Goal: Information Seeking & Learning: Check status

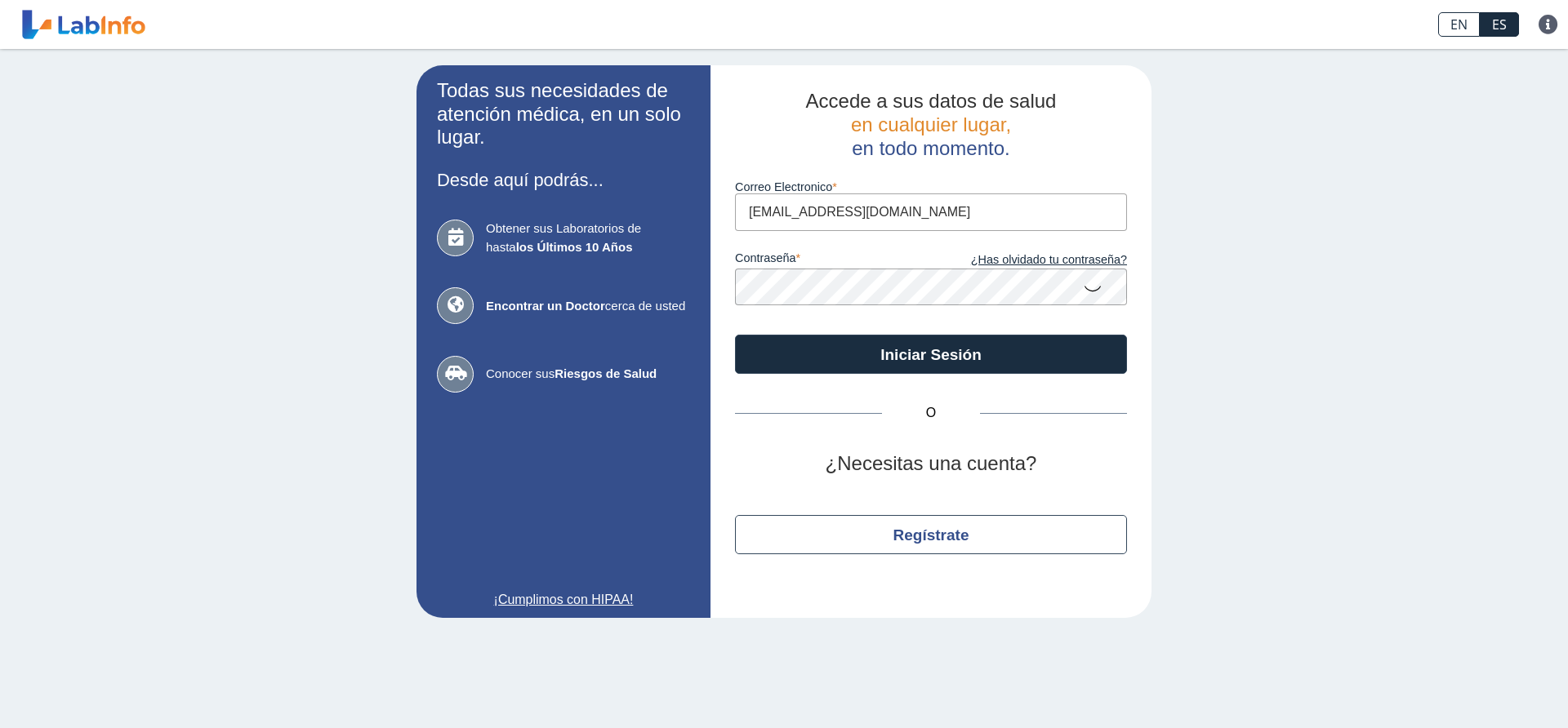
click at [1090, 289] on icon at bounding box center [1093, 287] width 19 height 32
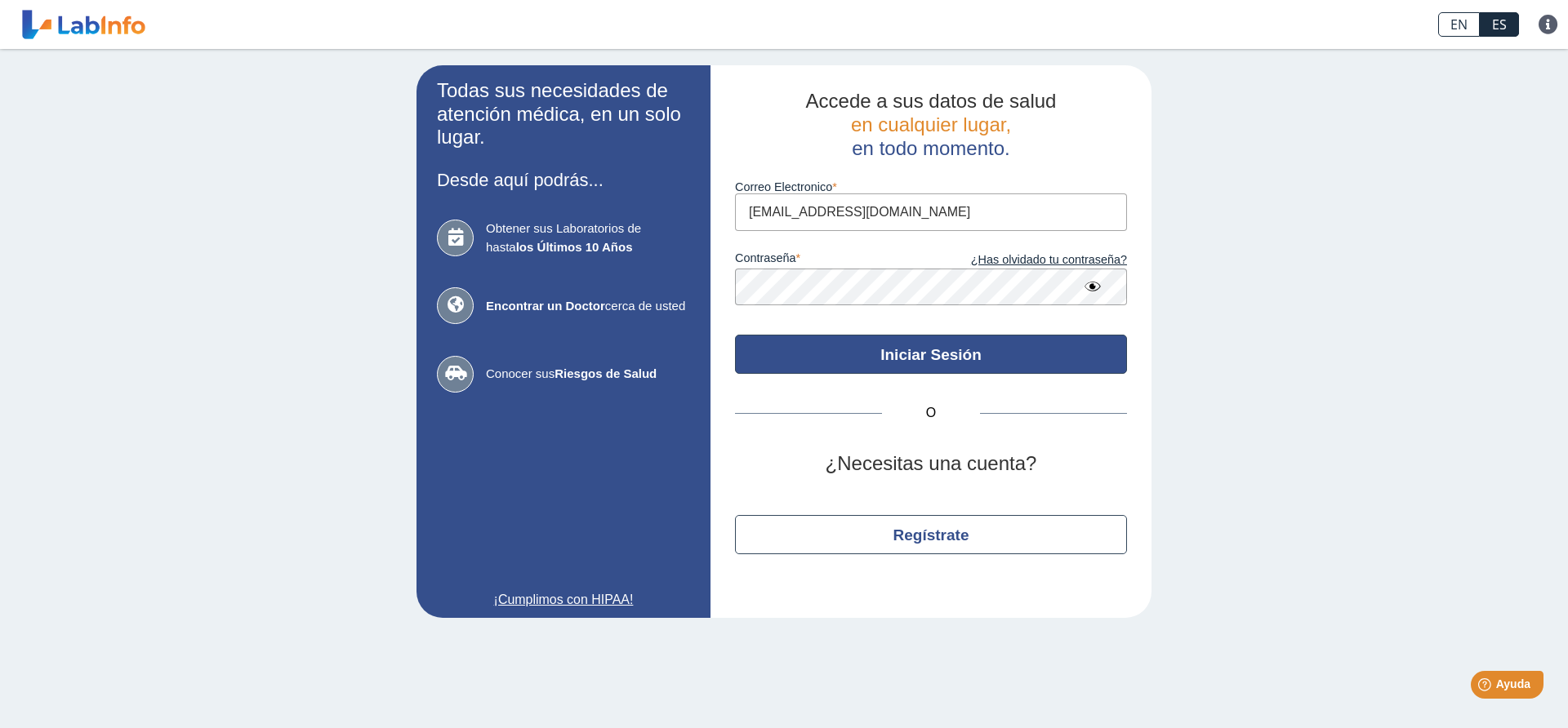
click at [977, 345] on button "Iniciar Sesión" at bounding box center [930, 354] width 392 height 39
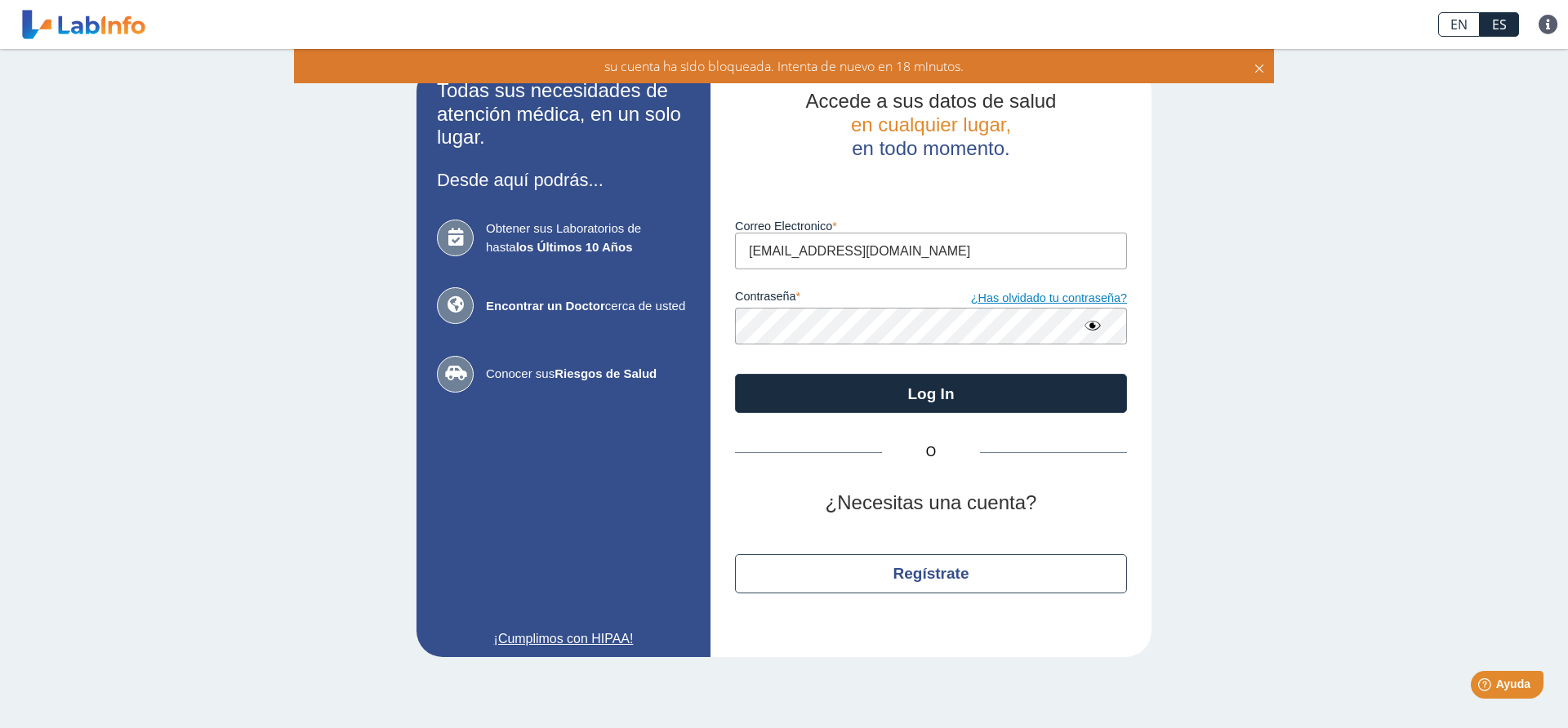
click at [1019, 298] on link "¿Has olvidado tu contraseña?" at bounding box center [1029, 299] width 196 height 18
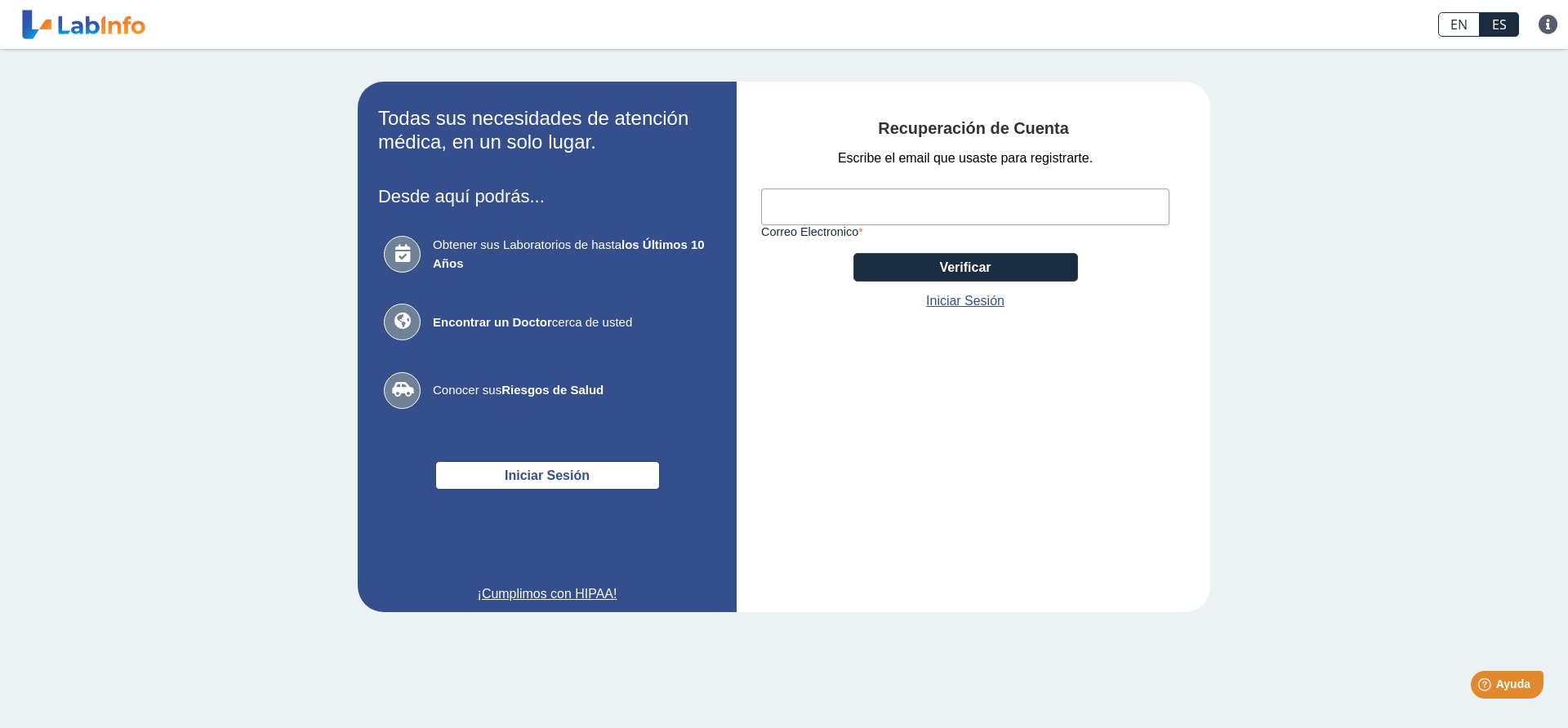
click at [914, 196] on input "Correo Electronico" at bounding box center [966, 207] width 409 height 37
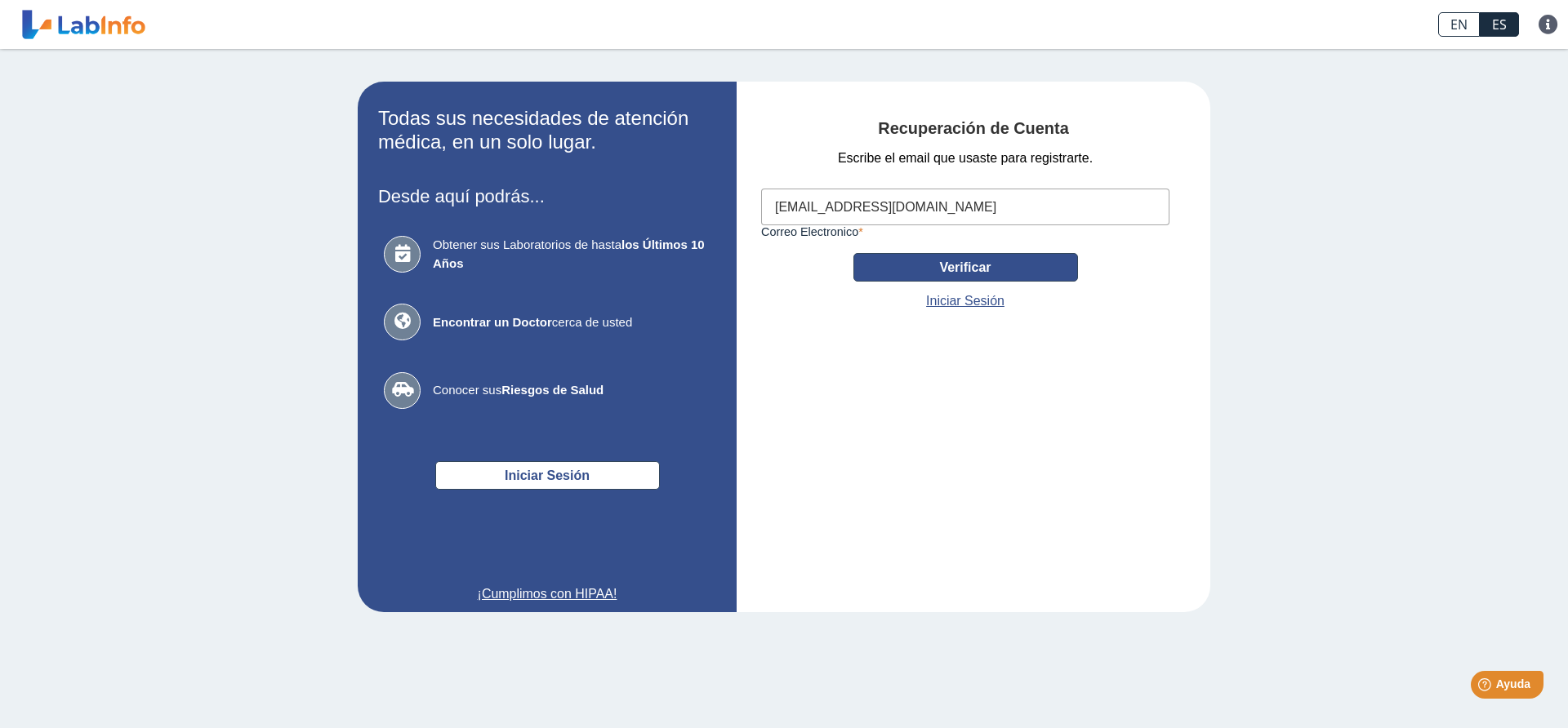
type input "[EMAIL_ADDRESS][DOMAIN_NAME]"
click at [974, 273] on button "Verificar" at bounding box center [966, 267] width 225 height 28
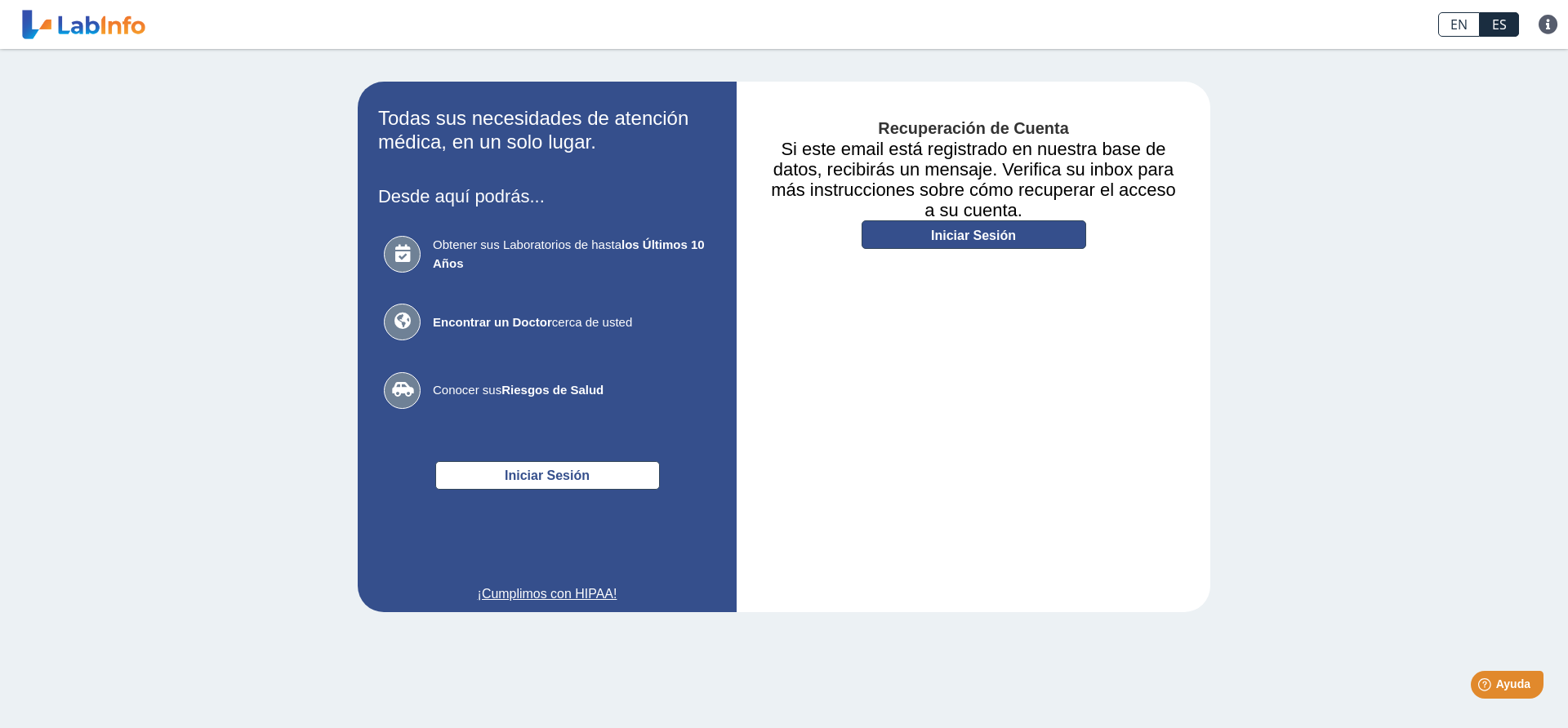
click at [959, 228] on link "Iniciar Sesión" at bounding box center [973, 235] width 225 height 28
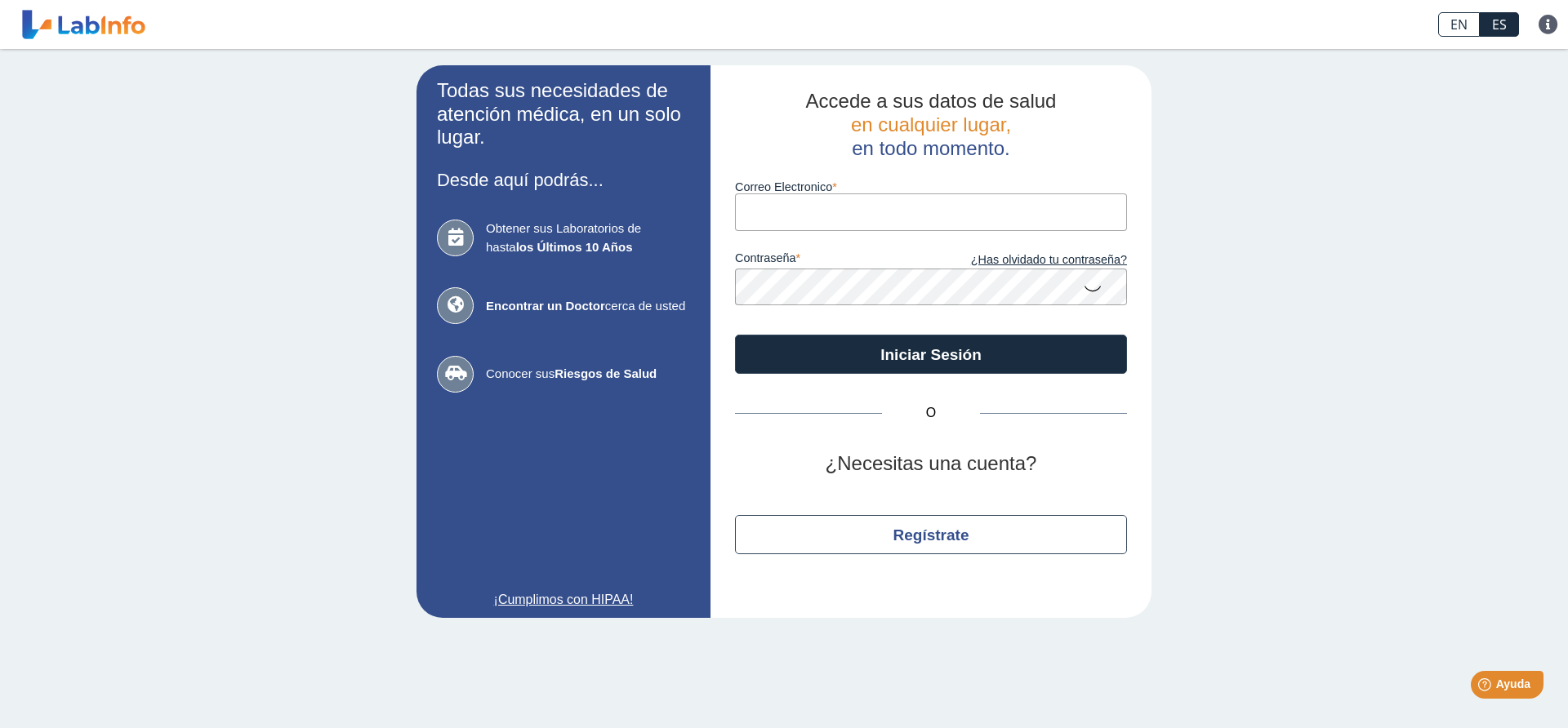
type input "[EMAIL_ADDRESS][DOMAIN_NAME]"
click at [1083, 288] on icon at bounding box center [1093, 287] width 19 height 32
click at [735, 335] on button "Iniciar Sesión" at bounding box center [930, 354] width 392 height 39
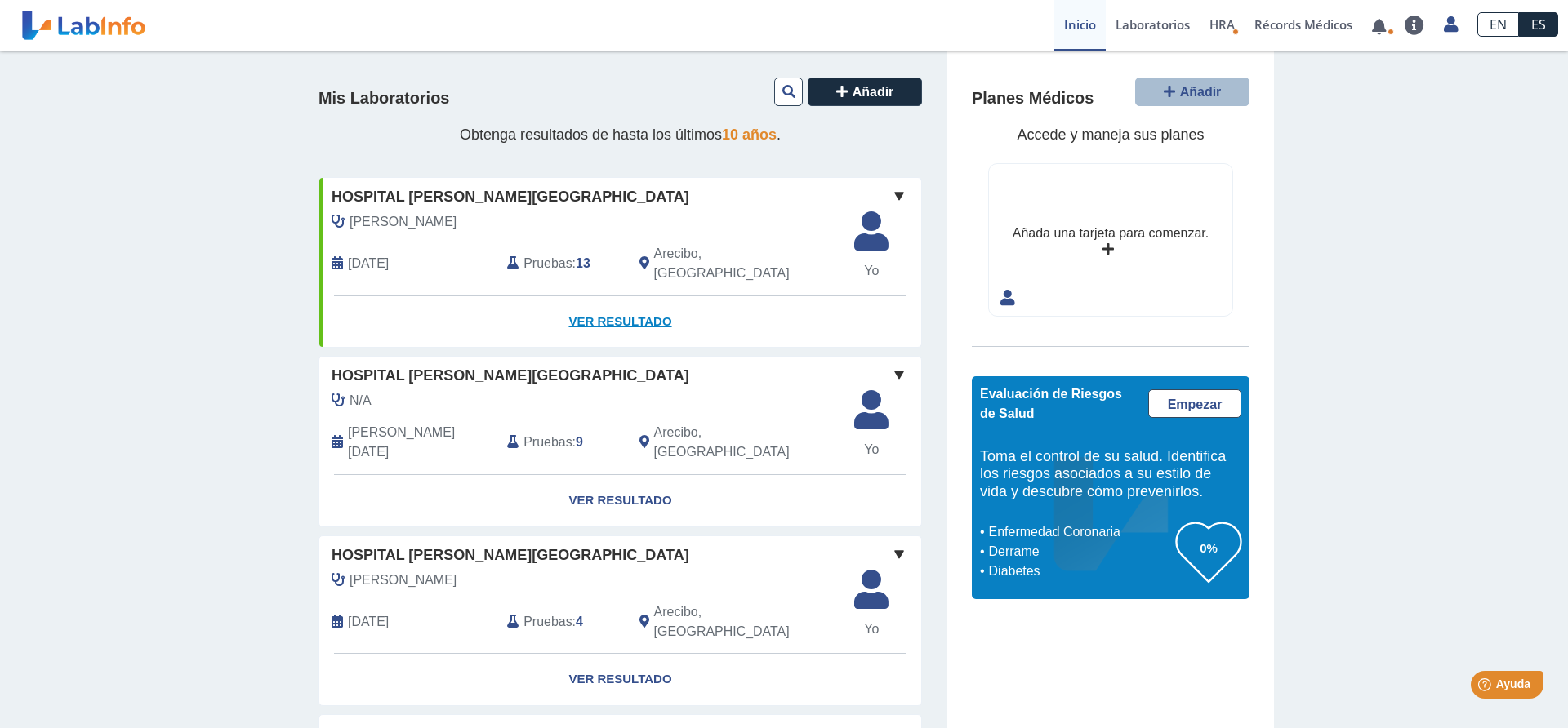
click at [616, 303] on link "Ver Resultado" at bounding box center [620, 322] width 602 height 52
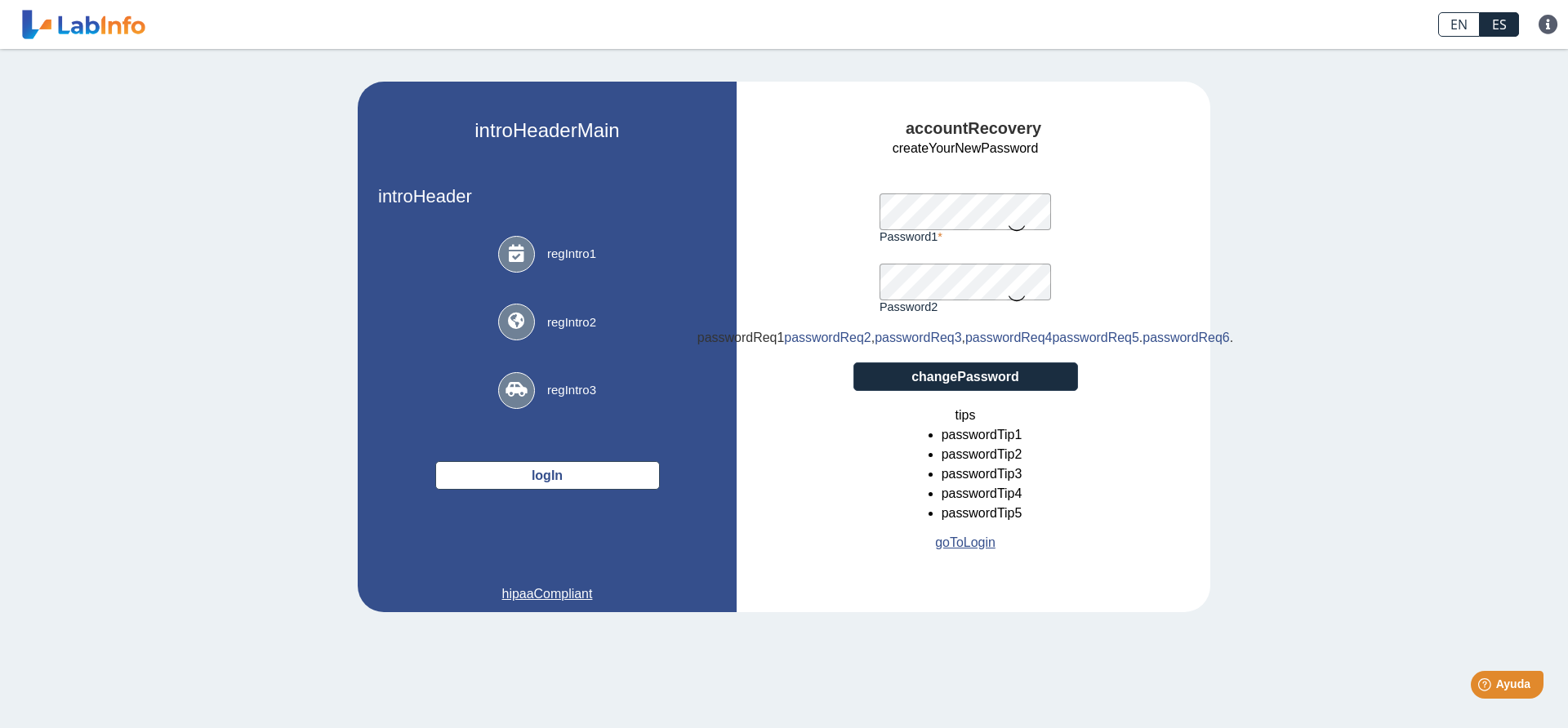
drag, startPoint x: 1017, startPoint y: 229, endPoint x: 1014, endPoint y: 237, distance: 8.5
click at [1017, 227] on icon at bounding box center [1017, 227] width 19 height 32
click at [1017, 305] on icon at bounding box center [1017, 297] width 19 height 32
drag, startPoint x: 943, startPoint y: 408, endPoint x: 964, endPoint y: 408, distance: 21.0
click at [943, 391] on button "changePassword" at bounding box center [966, 377] width 225 height 28
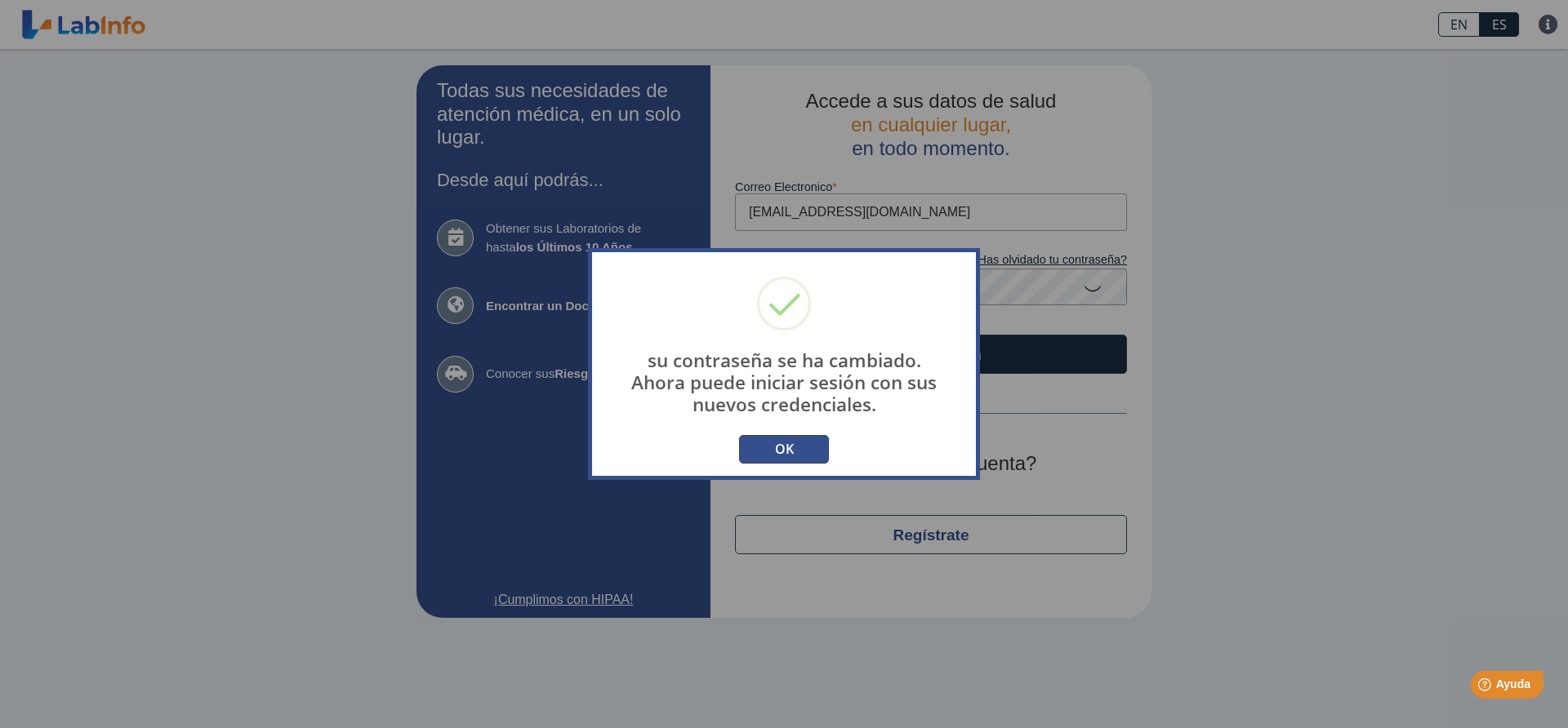
click at [814, 444] on button "OK" at bounding box center [784, 449] width 90 height 28
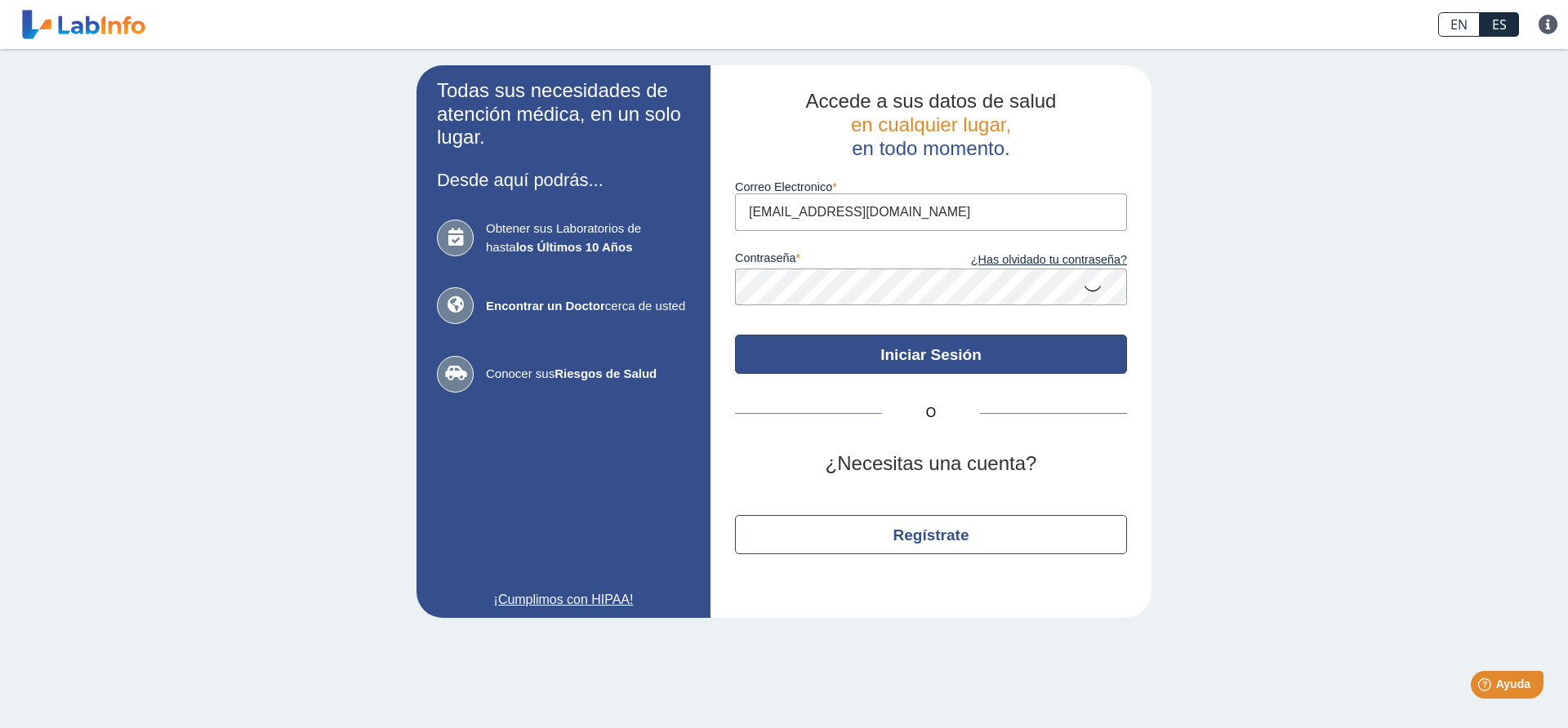
click at [958, 365] on button "Iniciar Sesión" at bounding box center [930, 354] width 392 height 39
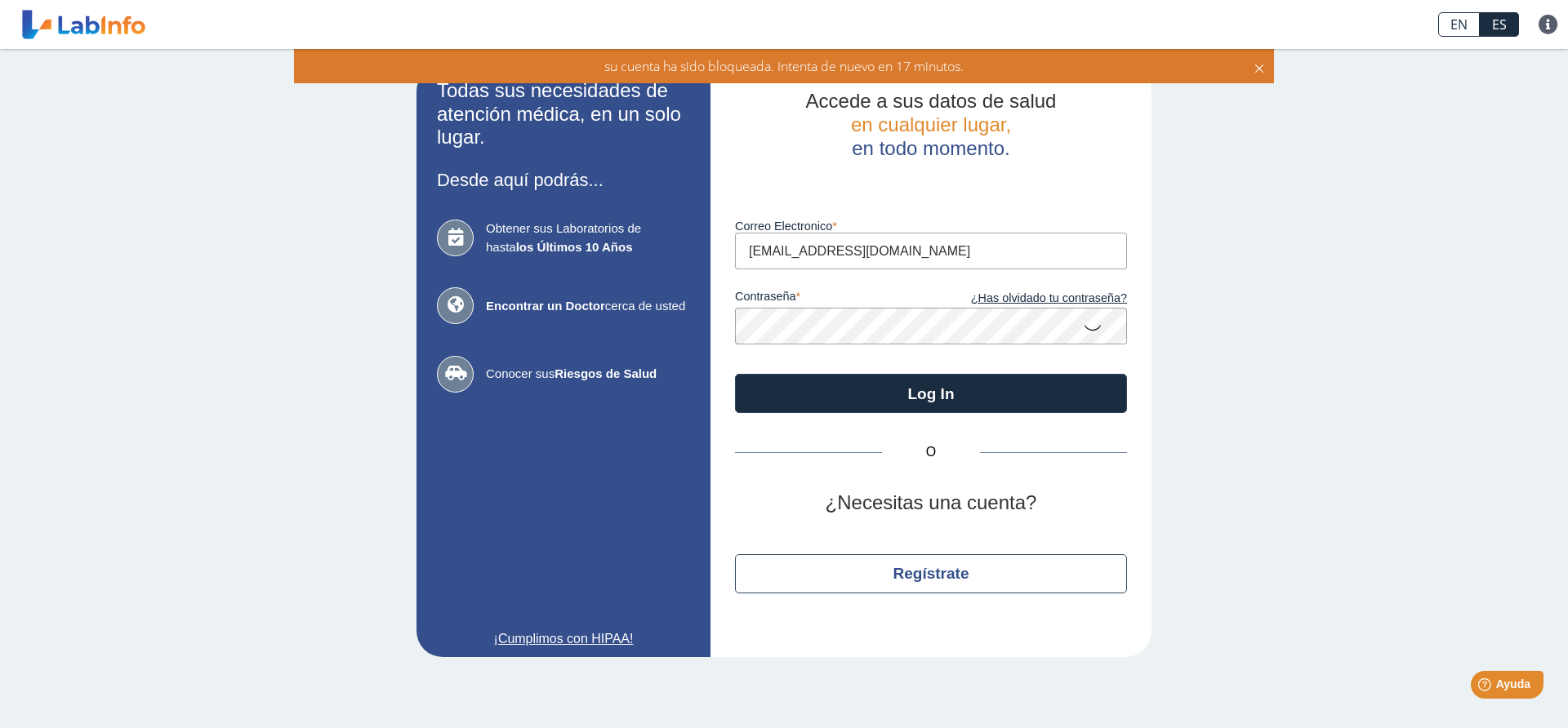
click at [1095, 327] on icon at bounding box center [1093, 327] width 19 height 32
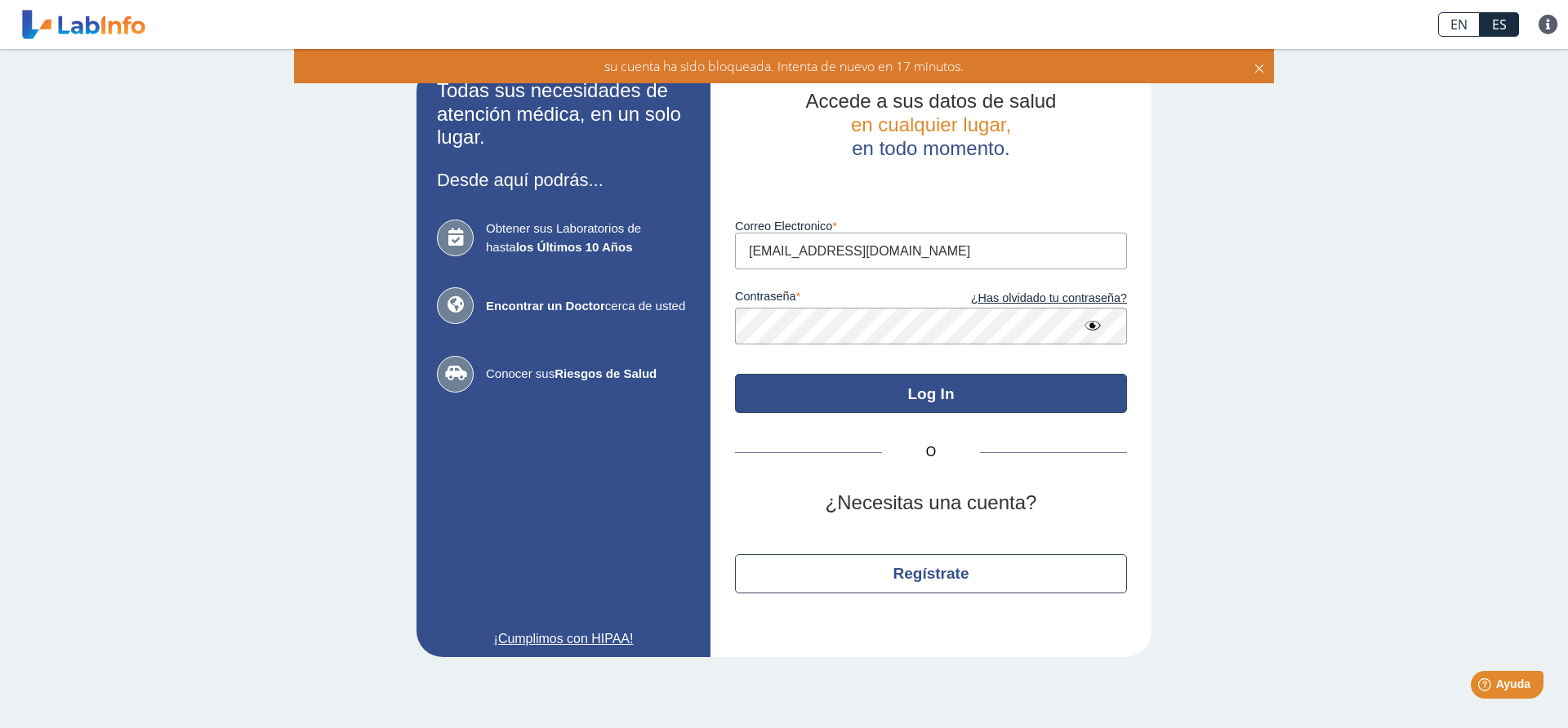
click at [934, 390] on button "Log In" at bounding box center [930, 393] width 392 height 39
